Goal: Check status: Check status

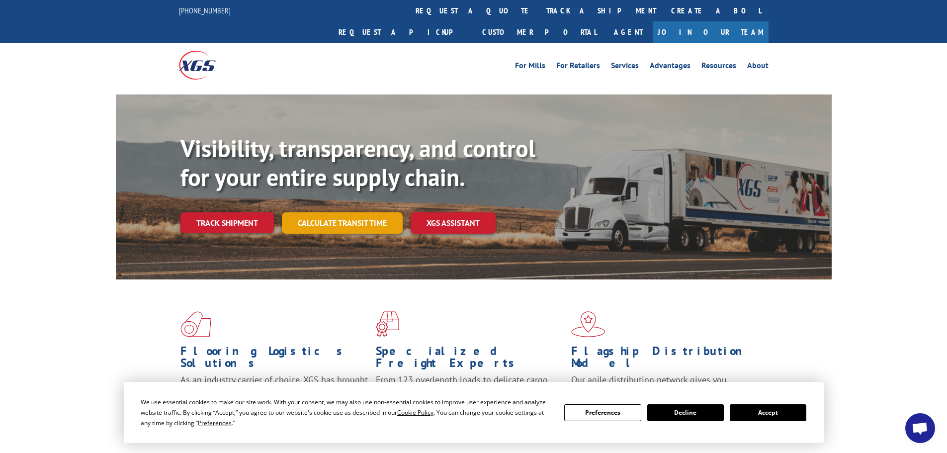
click at [352, 212] on link "Calculate transit time" at bounding box center [342, 222] width 121 height 21
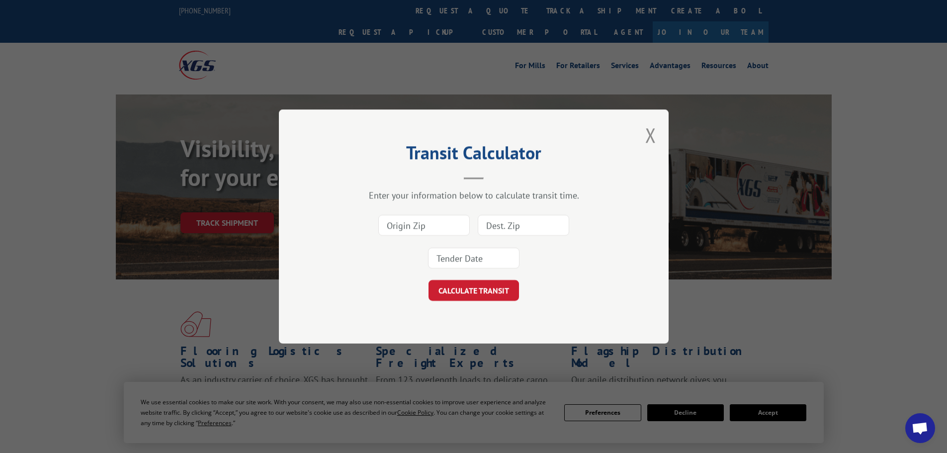
click at [424, 222] on input at bounding box center [423, 225] width 91 height 21
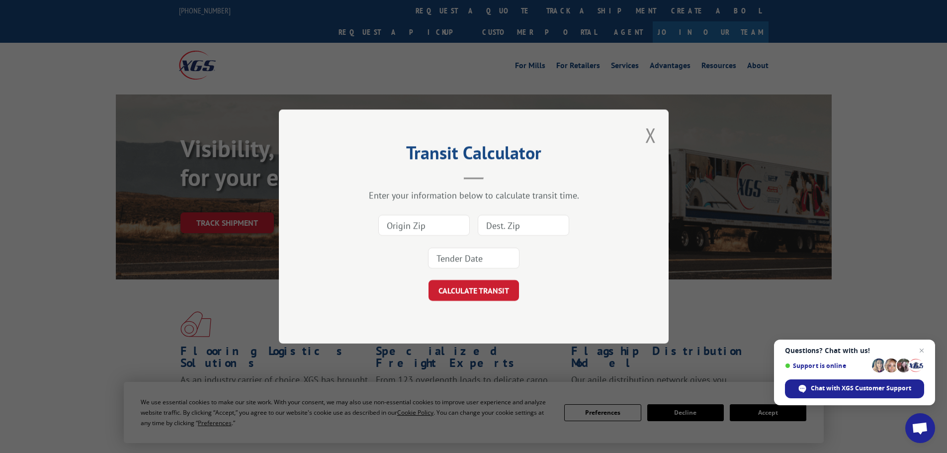
click at [448, 232] on input at bounding box center [423, 225] width 91 height 21
click at [924, 350] on span "Open chat" at bounding box center [921, 350] width 12 height 12
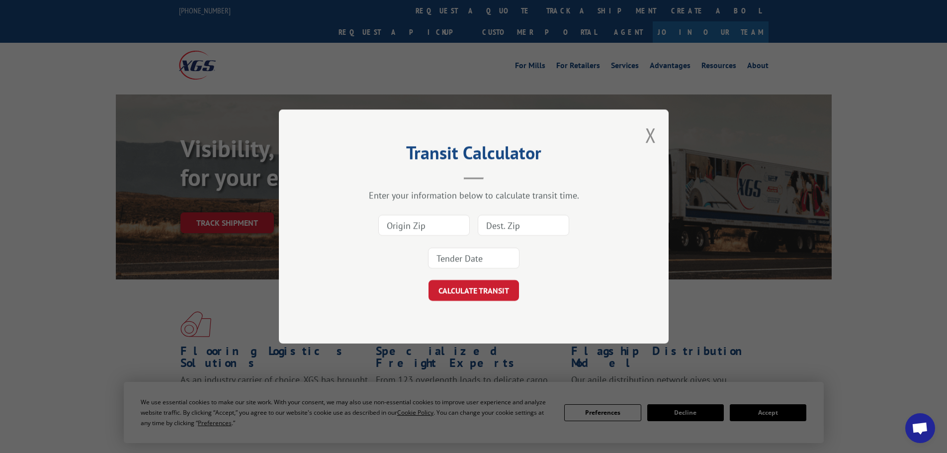
click at [434, 228] on input at bounding box center [423, 225] width 91 height 21
click at [454, 226] on input at bounding box center [423, 225] width 91 height 21
drag, startPoint x: 435, startPoint y: 227, endPoint x: 694, endPoint y: 248, distance: 260.3
click at [694, 248] on div "Transit Calculator Enter your information below to calculate transit time. CALC…" at bounding box center [473, 226] width 947 height 453
click at [648, 135] on button "Close modal" at bounding box center [650, 135] width 11 height 26
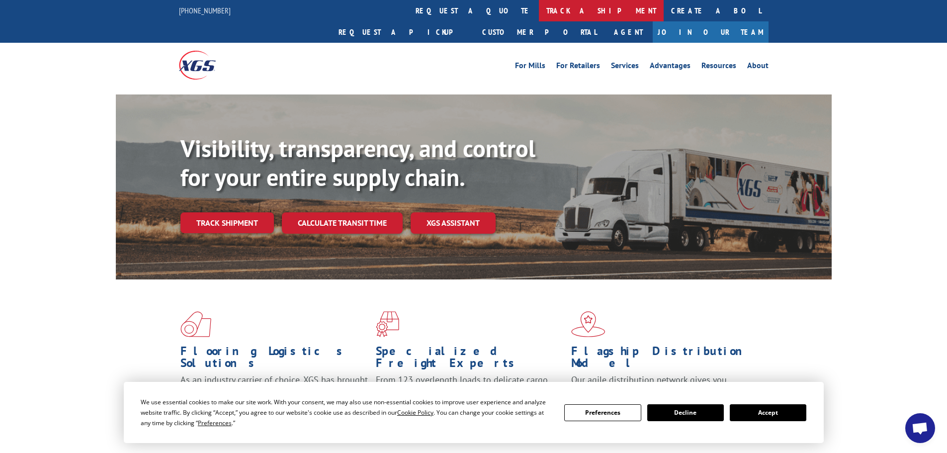
click at [539, 9] on link "track a shipment" at bounding box center [601, 10] width 125 height 21
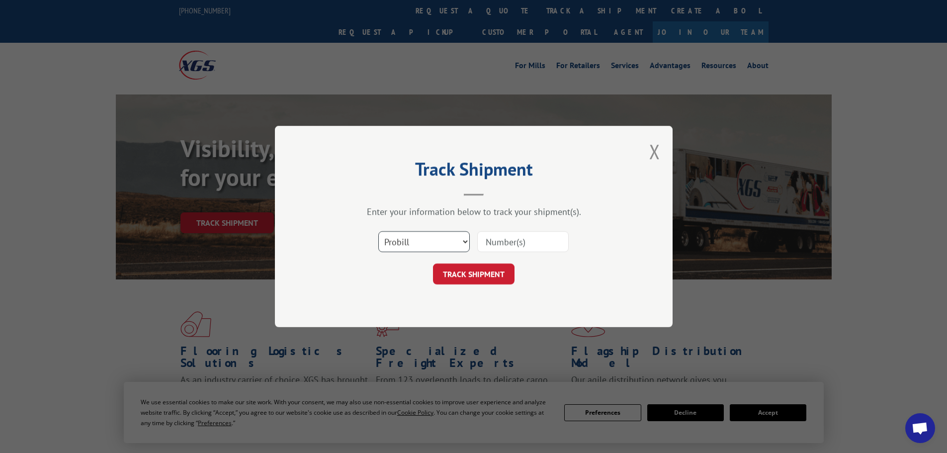
click at [428, 247] on select "Select category... Probill BOL PO" at bounding box center [423, 241] width 91 height 21
select select "bol"
click at [378, 231] on select "Select category... Probill BOL PO" at bounding box center [423, 241] width 91 height 21
paste input "5996425"
type input "5996425"
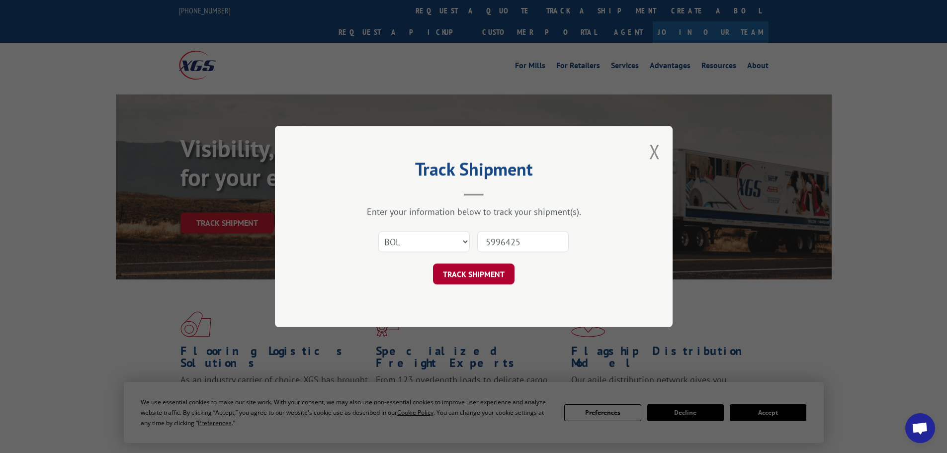
click at [501, 275] on button "TRACK SHIPMENT" at bounding box center [473, 273] width 81 height 21
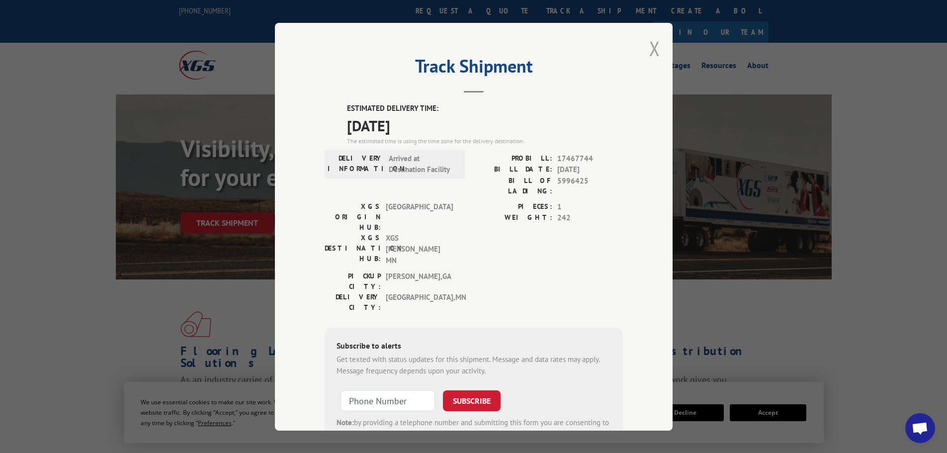
click at [651, 50] on button "Close modal" at bounding box center [654, 48] width 11 height 26
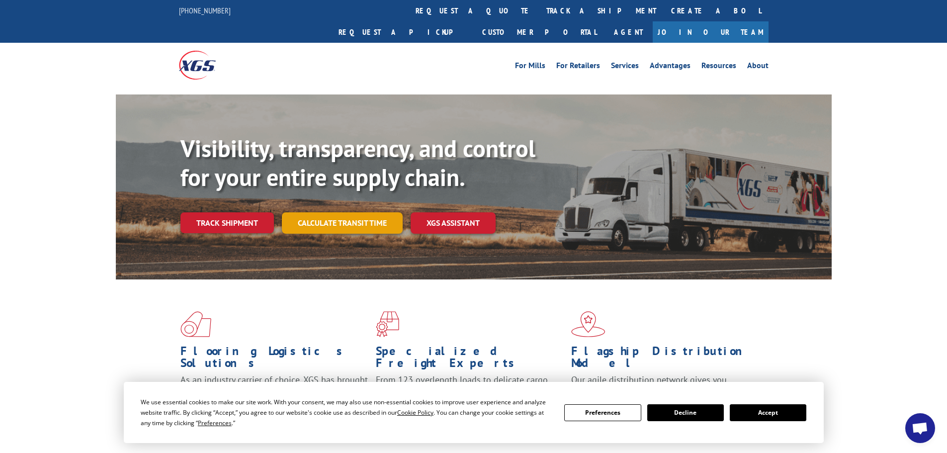
click at [325, 212] on link "Calculate transit time" at bounding box center [342, 222] width 121 height 21
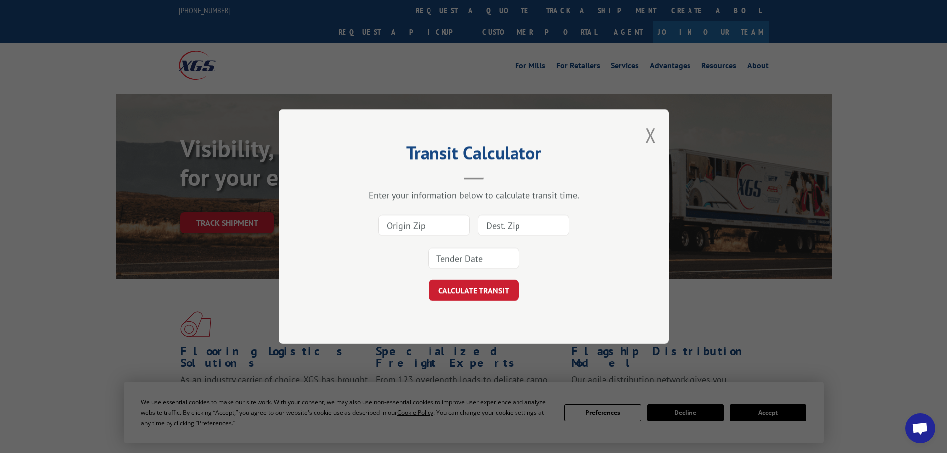
click at [410, 228] on input at bounding box center [423, 225] width 91 height 21
click at [634, 133] on div "Transit Calculator Enter your information below to calculate transit time. CALC…" at bounding box center [474, 226] width 390 height 234
click at [648, 133] on button "Close modal" at bounding box center [650, 135] width 11 height 26
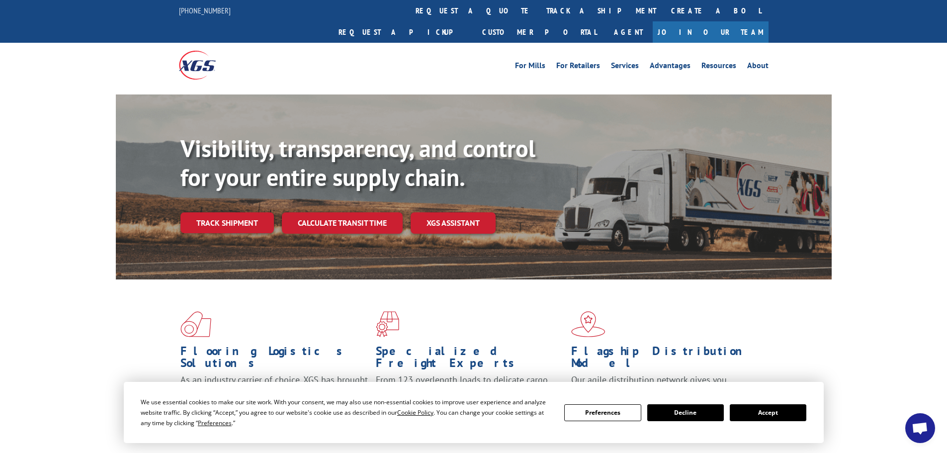
click at [539, 8] on link "track a shipment" at bounding box center [601, 10] width 125 height 21
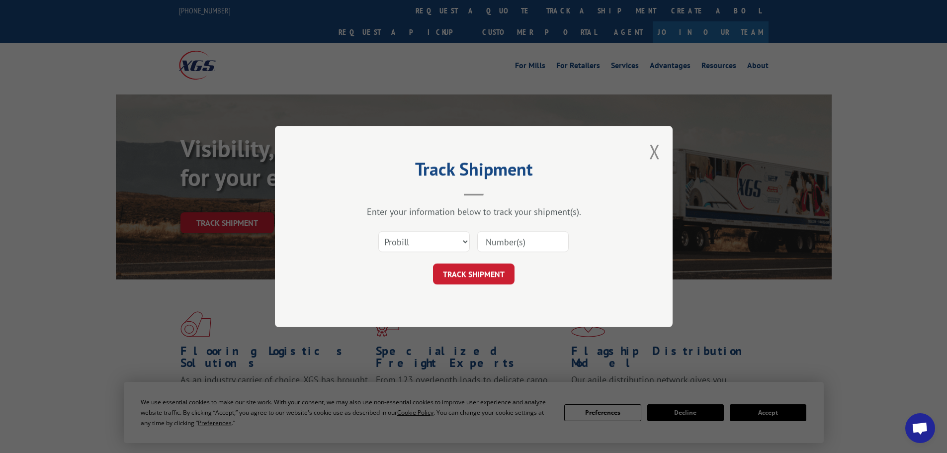
paste input "17468174"
type input "17468174"
click at [494, 270] on button "TRACK SHIPMENT" at bounding box center [473, 273] width 81 height 21
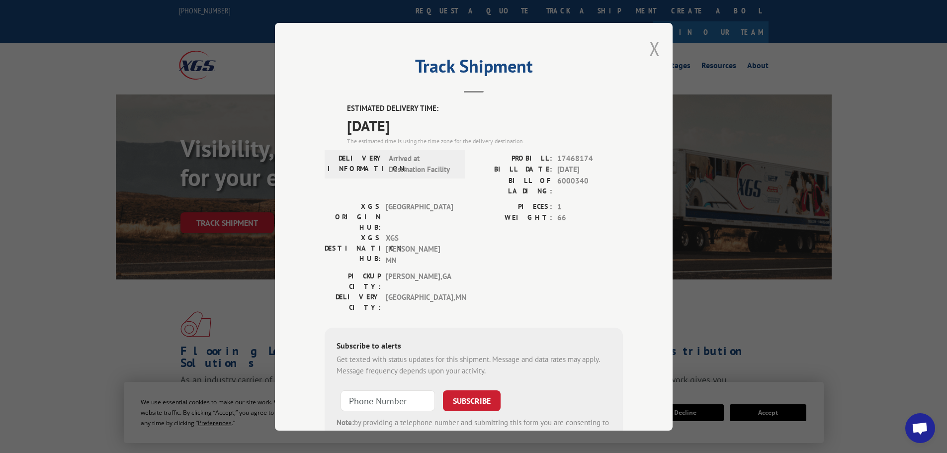
click at [652, 49] on button "Close modal" at bounding box center [654, 48] width 11 height 26
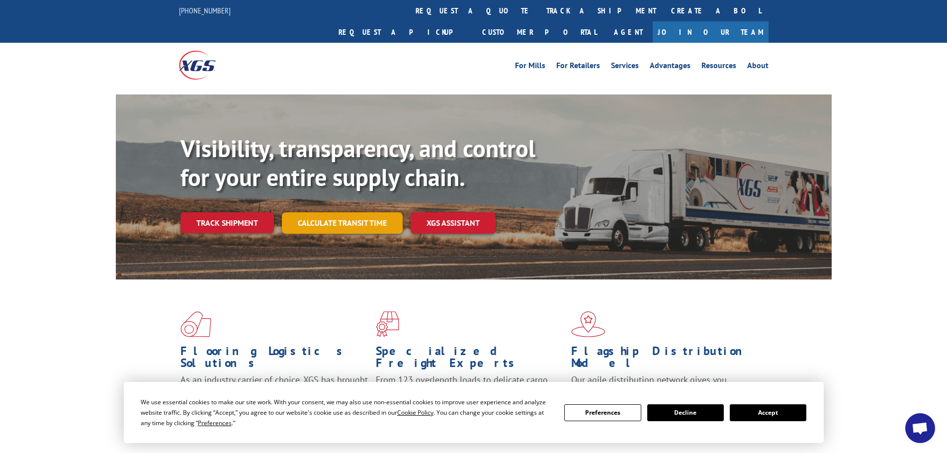
click at [358, 212] on link "Calculate transit time" at bounding box center [342, 222] width 121 height 21
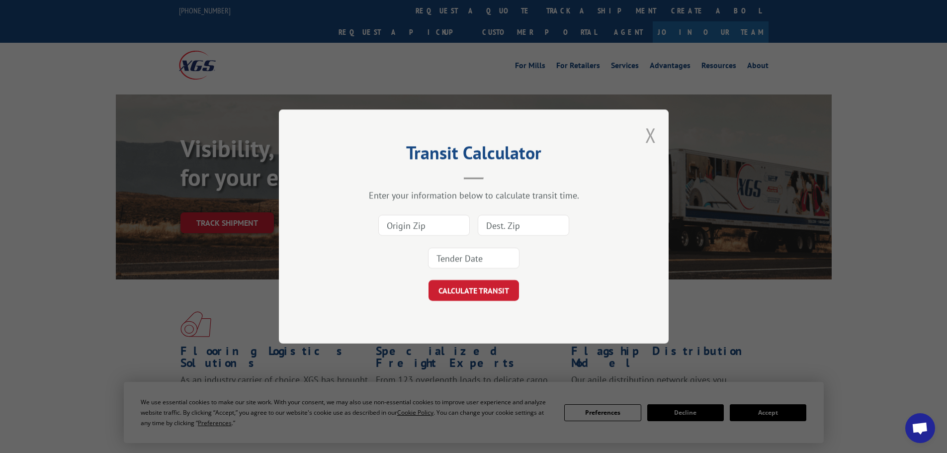
click at [649, 131] on button "Close modal" at bounding box center [650, 135] width 11 height 26
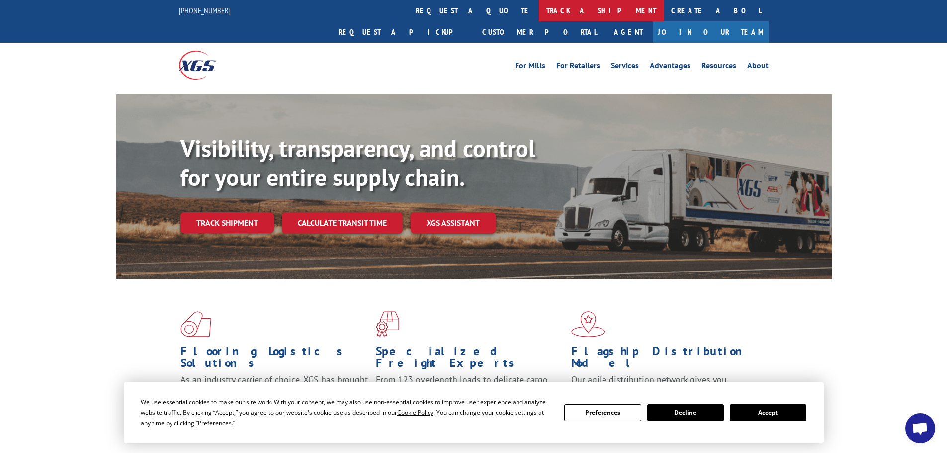
click at [539, 4] on link "track a shipment" at bounding box center [601, 10] width 125 height 21
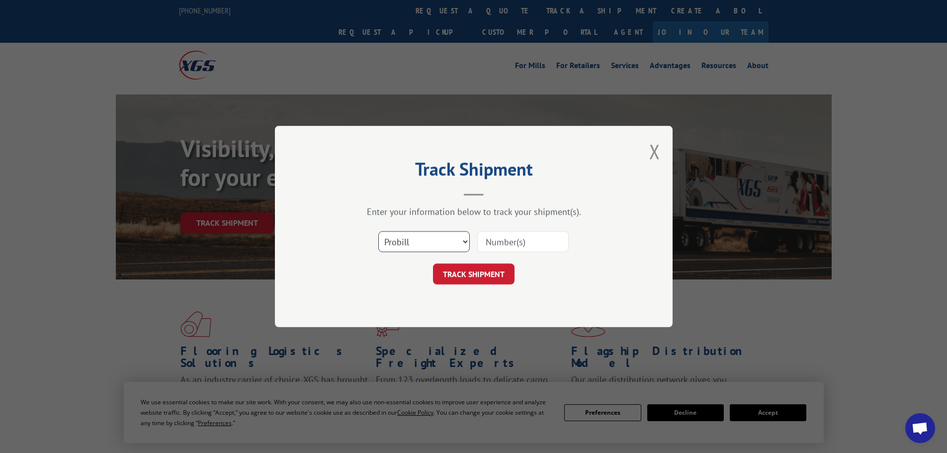
click at [440, 248] on select "Select category... Probill BOL PO" at bounding box center [423, 241] width 91 height 21
select select "bol"
click at [378, 231] on select "Select category... Probill BOL PO" at bounding box center [423, 241] width 91 height 21
paste input "6008391"
type input "6008391"
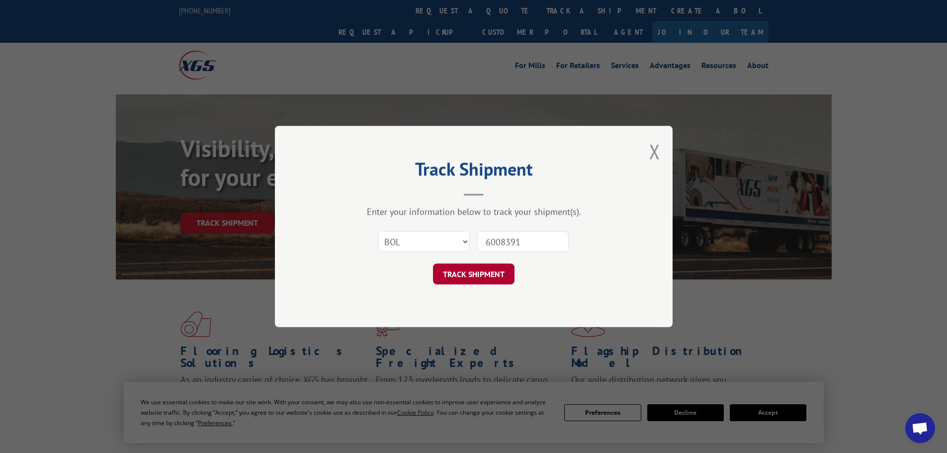
click at [498, 272] on button "TRACK SHIPMENT" at bounding box center [473, 273] width 81 height 21
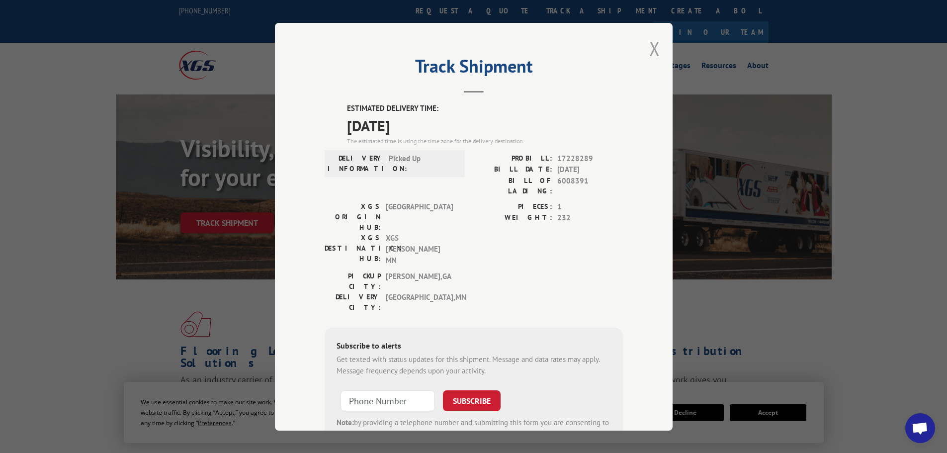
click at [649, 48] on button "Close modal" at bounding box center [654, 48] width 11 height 26
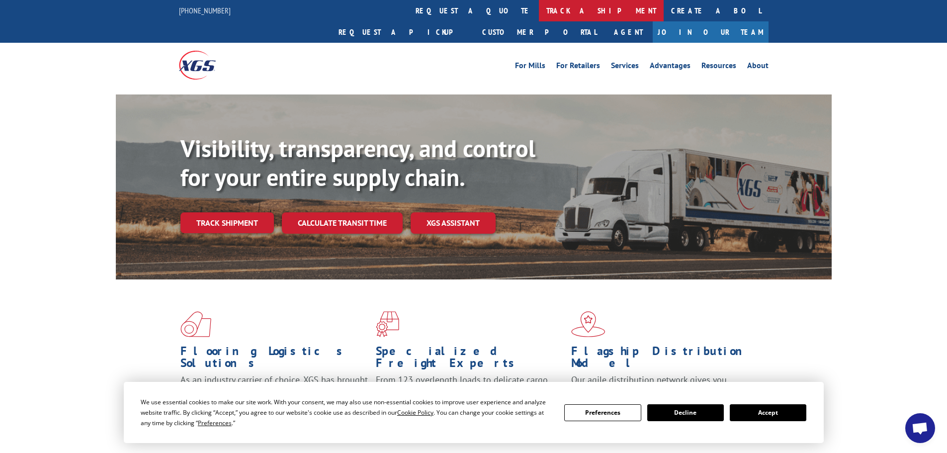
click at [539, 14] on link "track a shipment" at bounding box center [601, 10] width 125 height 21
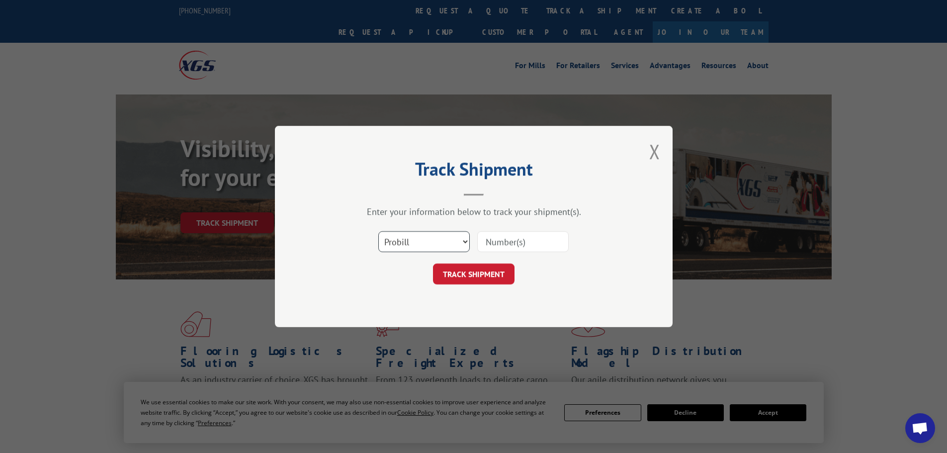
click at [415, 240] on select "Select category... Probill BOL PO" at bounding box center [423, 241] width 91 height 21
select select "bol"
click at [378, 231] on select "Select category... Probill BOL PO" at bounding box center [423, 241] width 91 height 21
paste input "6006812"
type input "6006812"
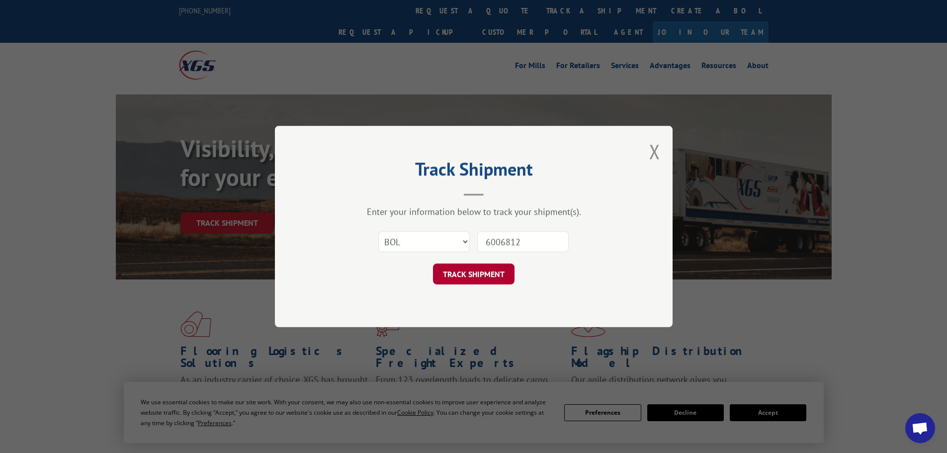
click at [495, 274] on button "TRACK SHIPMENT" at bounding box center [473, 273] width 81 height 21
